Goal: Download file/media

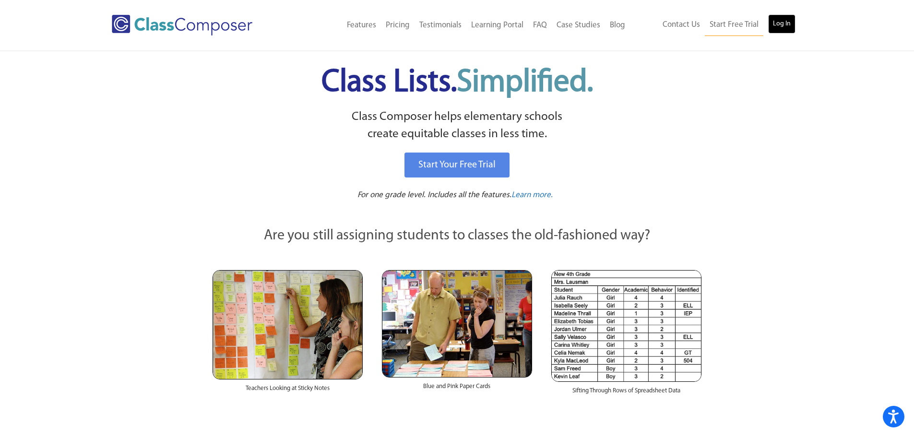
click at [775, 23] on link "Log In" at bounding box center [781, 23] width 27 height 19
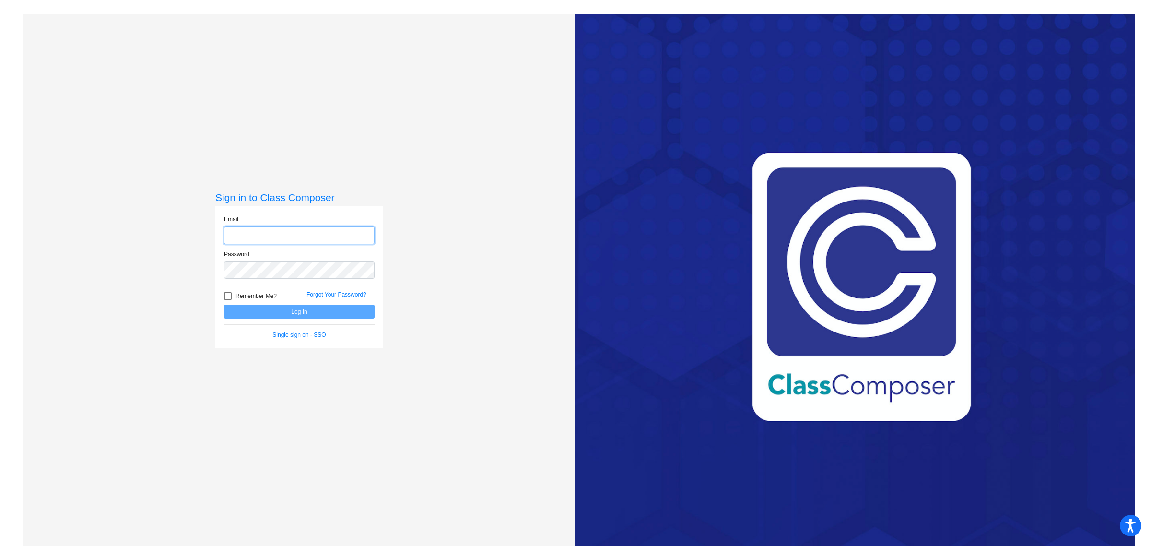
type input "Triwania.Deshields-Morris@irsd.k12.de.us"
click at [297, 312] on button "Log In" at bounding box center [299, 312] width 151 height 14
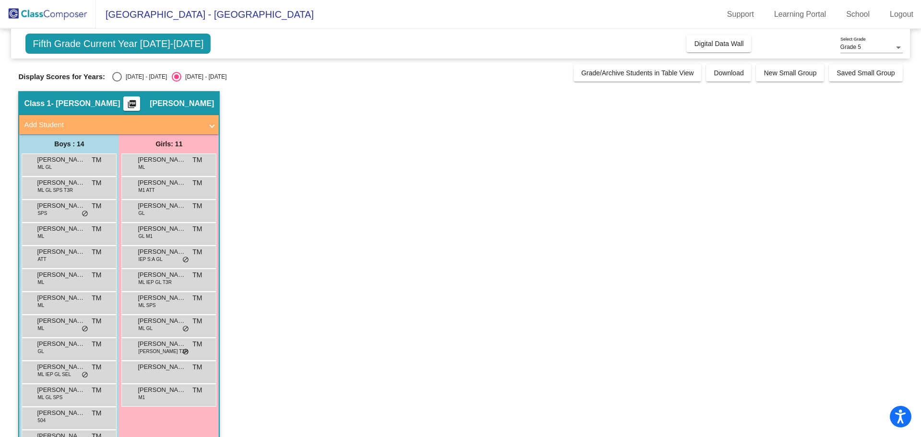
click at [138, 99] on mat-icon "picture_as_pdf" at bounding box center [132, 105] width 12 height 13
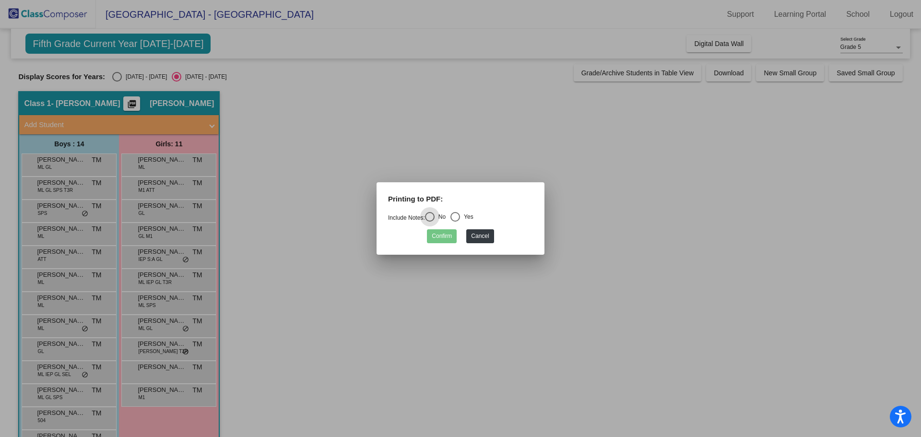
drag, startPoint x: 457, startPoint y: 216, endPoint x: 466, endPoint y: 219, distance: 8.6
click at [457, 216] on div "Select an option" at bounding box center [455, 217] width 10 height 10
click at [455, 222] on input "Yes" at bounding box center [455, 222] width 0 height 0
radio input "true"
click at [434, 232] on button "Confirm" at bounding box center [442, 236] width 30 height 14
